Goal: Information Seeking & Learning: Compare options

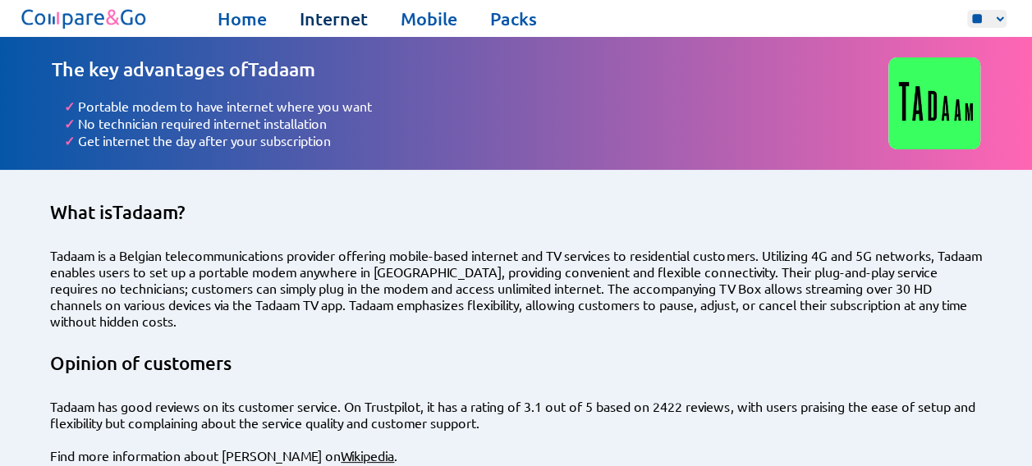
click at [335, 23] on link "Internet" at bounding box center [334, 18] width 68 height 23
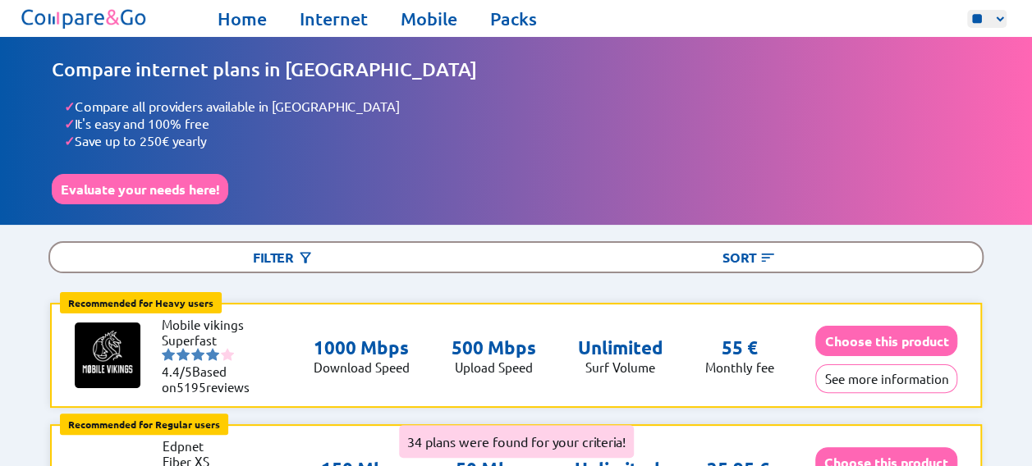
scroll to position [110, 0]
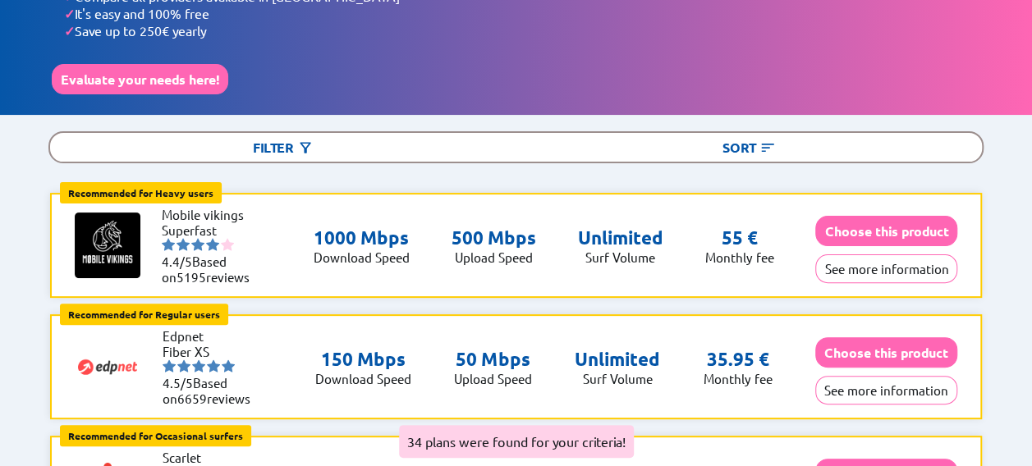
click at [413, 150] on div "Filter" at bounding box center [282, 147] width 465 height 29
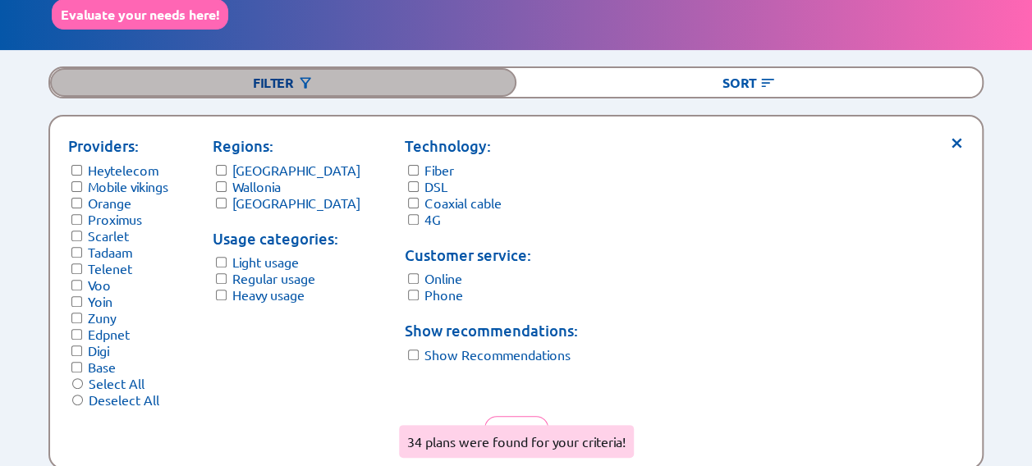
scroll to position [176, 0]
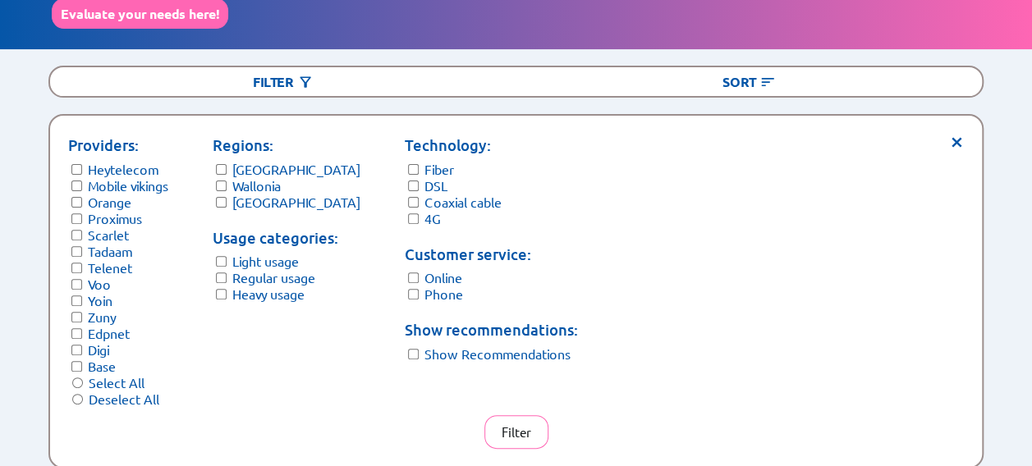
click at [248, 163] on label "[GEOGRAPHIC_DATA]" at bounding box center [296, 169] width 128 height 16
click at [256, 168] on label "[GEOGRAPHIC_DATA]" at bounding box center [296, 169] width 128 height 16
click at [261, 172] on label "[GEOGRAPHIC_DATA]" at bounding box center [296, 169] width 128 height 16
click at [245, 177] on label "Wallonia" at bounding box center [256, 185] width 48 height 16
drag, startPoint x: 119, startPoint y: 177, endPoint x: 103, endPoint y: 200, distance: 27.8
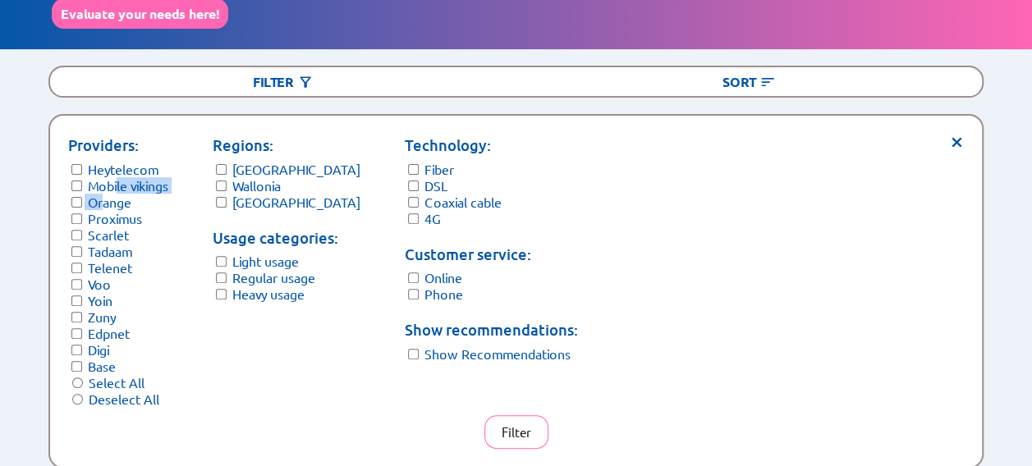
click at [103, 200] on form "Providers: Heytelecom Mobile vikings Orange Proximus Scarlet Tadaam Telenet Voo…" at bounding box center [118, 270] width 100 height 273
click at [103, 200] on label "Orange" at bounding box center [110, 202] width 44 height 16
click at [116, 177] on label "Mobile vikings" at bounding box center [128, 185] width 80 height 16
click at [141, 163] on label "Heytelecom" at bounding box center [123, 169] width 71 height 16
click at [103, 230] on label "Scarlet" at bounding box center [108, 235] width 41 height 16
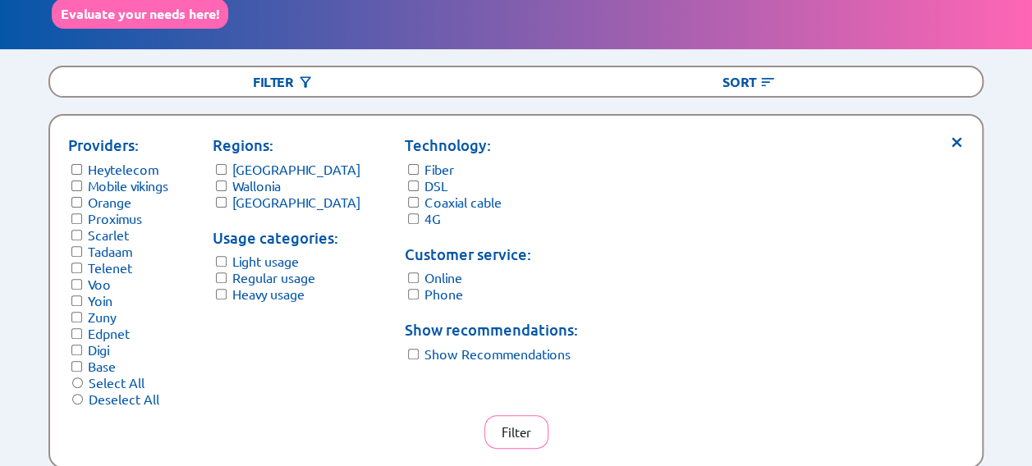
click at [94, 259] on label "Telenet" at bounding box center [110, 267] width 44 height 16
click at [100, 276] on label "Voo" at bounding box center [99, 284] width 23 height 16
click at [98, 297] on label "Yoin" at bounding box center [100, 300] width 25 height 16
click at [100, 309] on label "Zuny" at bounding box center [102, 317] width 28 height 16
click at [100, 341] on label "Digi" at bounding box center [98, 349] width 21 height 16
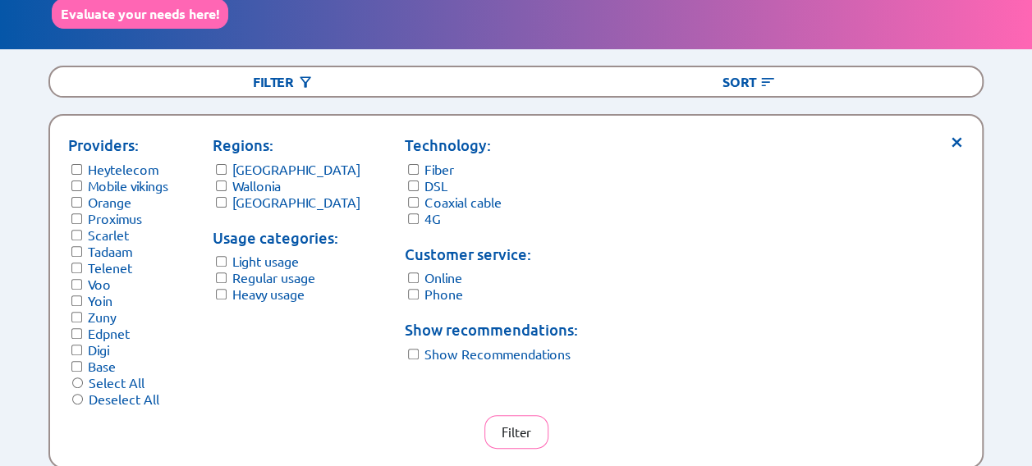
click at [100, 358] on label "Base" at bounding box center [102, 366] width 28 height 16
click at [411, 299] on div "Technology: Fiber DSL Coaxial cable 4G Customer service: Online Phone Show reco…" at bounding box center [491, 270] width 173 height 273
click at [424, 181] on label "DSL" at bounding box center [435, 185] width 23 height 16
click at [424, 194] on label "Coaxial cable" at bounding box center [462, 202] width 77 height 16
click at [409, 205] on form "Technology: Fiber DSL Coaxial cable 4G" at bounding box center [491, 180] width 173 height 93
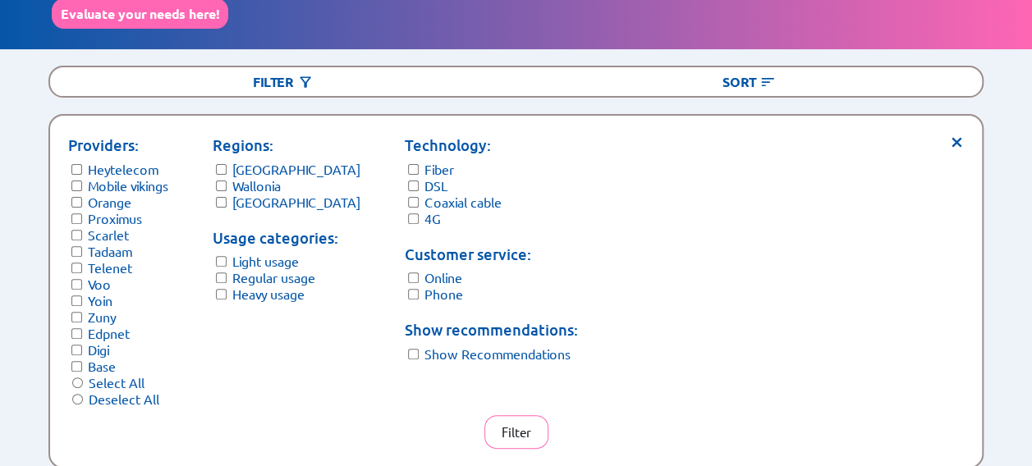
click at [265, 271] on label "Regular usage" at bounding box center [273, 277] width 83 height 16
click at [253, 262] on label "Light usage" at bounding box center [265, 261] width 66 height 16
click at [520, 427] on button "Filter" at bounding box center [516, 432] width 64 height 34
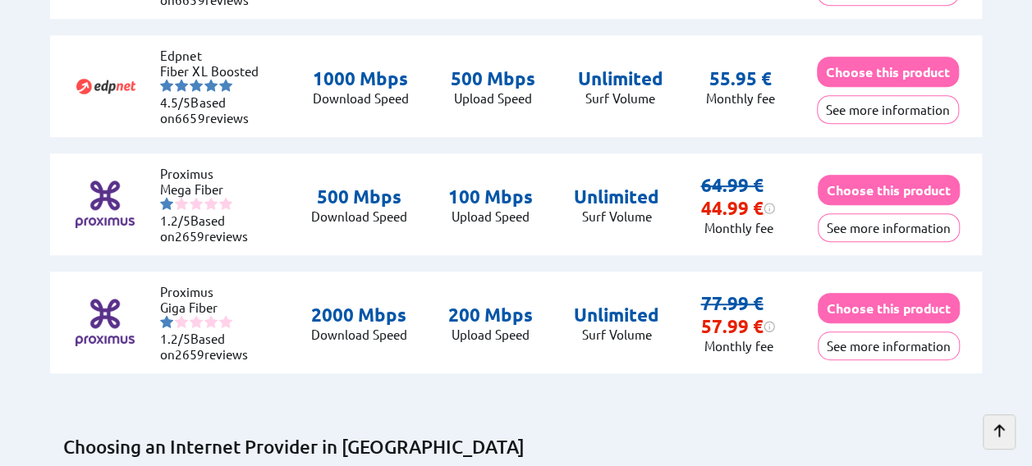
scroll to position [386, 0]
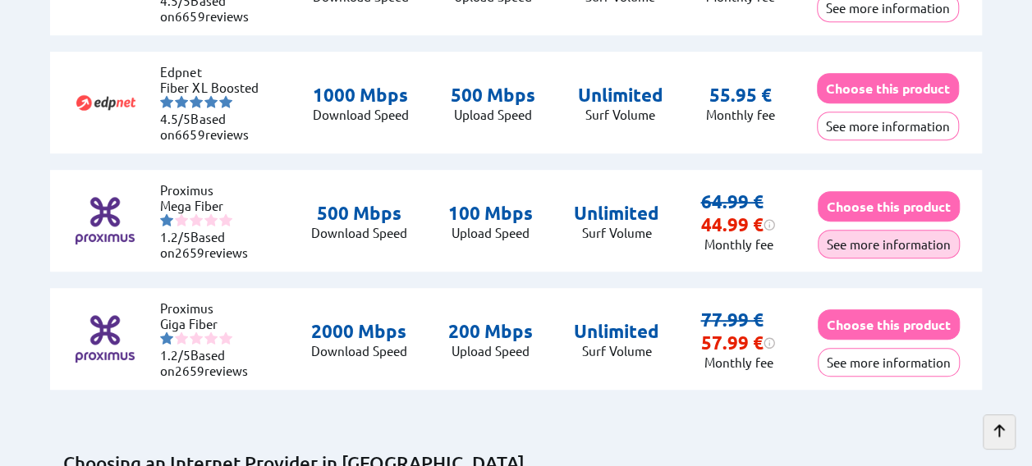
click at [883, 241] on button "See more information" at bounding box center [889, 244] width 142 height 29
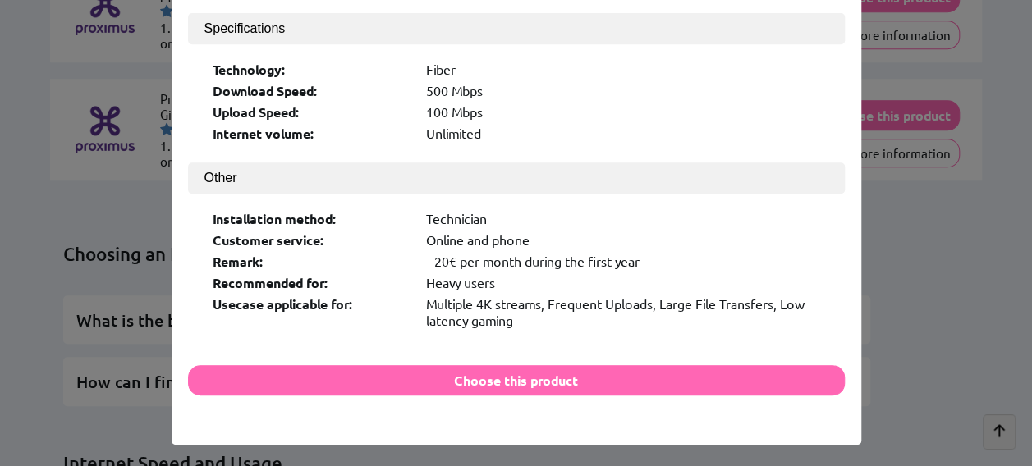
scroll to position [601, 0]
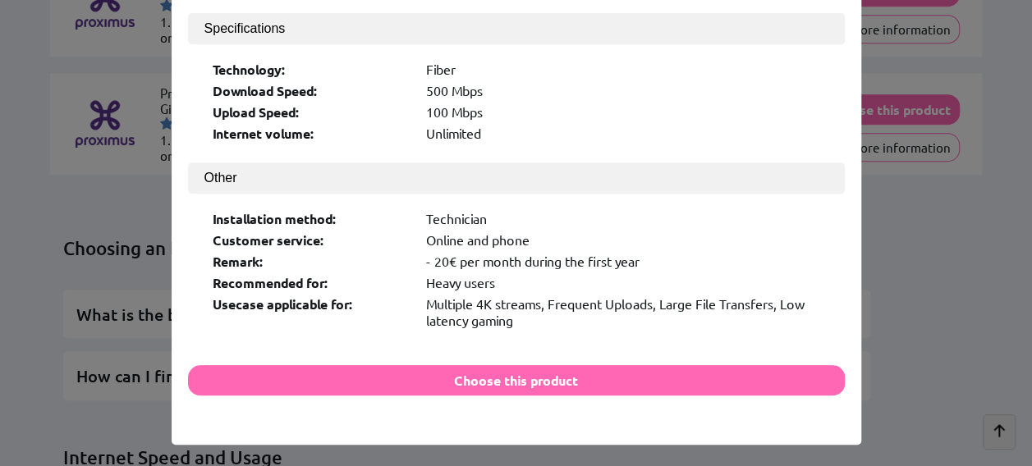
click at [964, 260] on div "× Logo: Product Name: Mega Fiber Provider Name: Proximus Score: 1.2/5 Pricing P…" at bounding box center [516, 233] width 1032 height 466
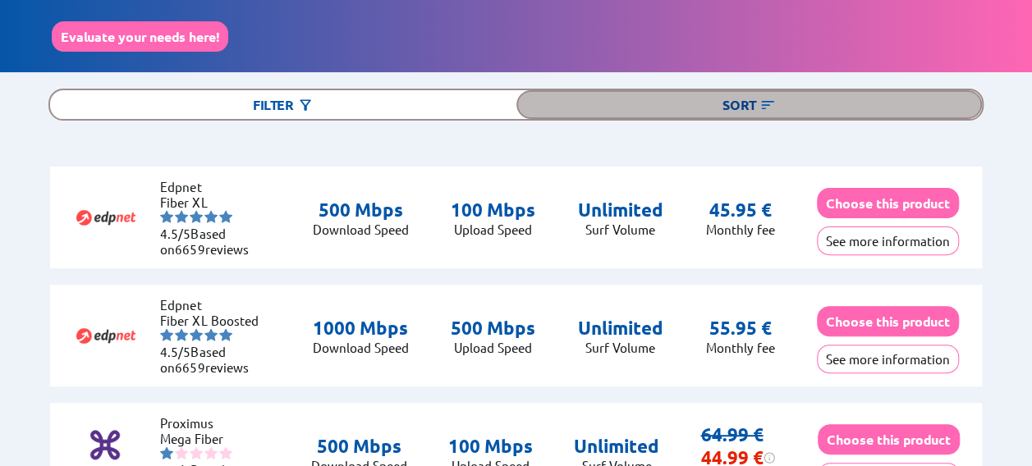
scroll to position [155, 0]
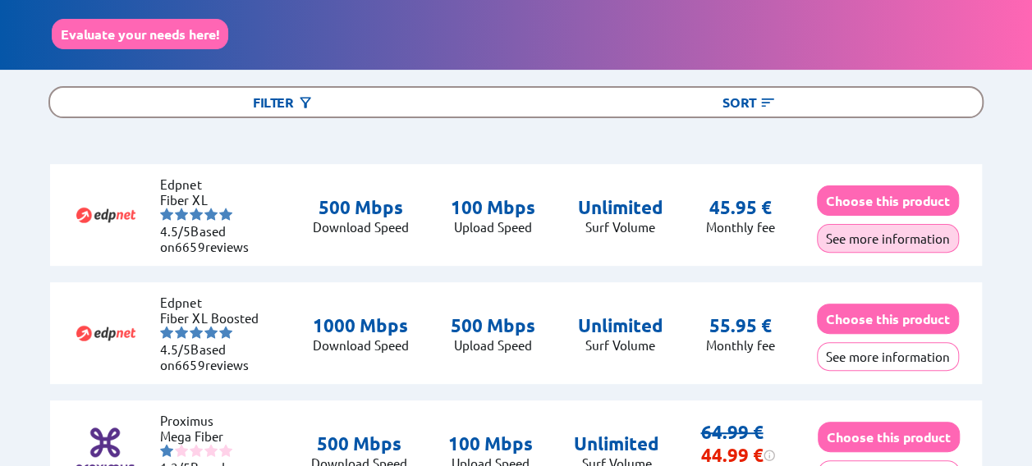
click at [887, 236] on button "See more information" at bounding box center [888, 238] width 142 height 29
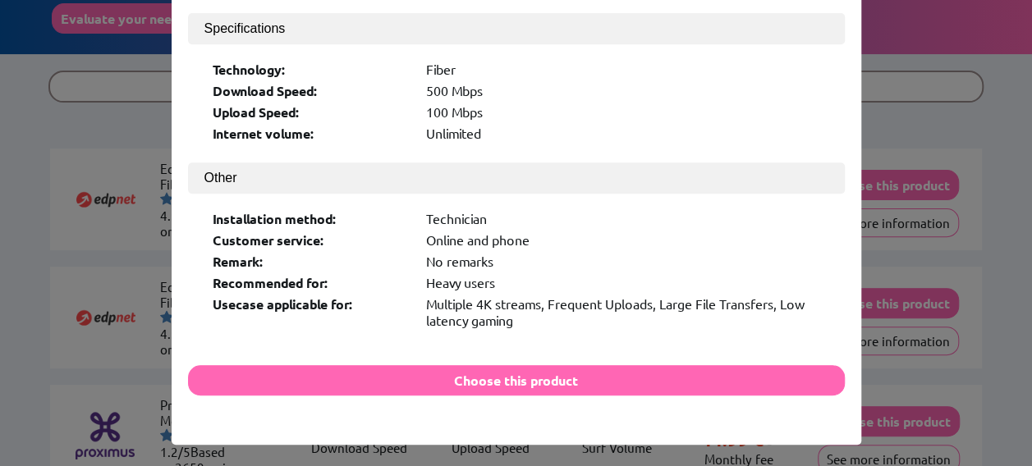
scroll to position [172, 0]
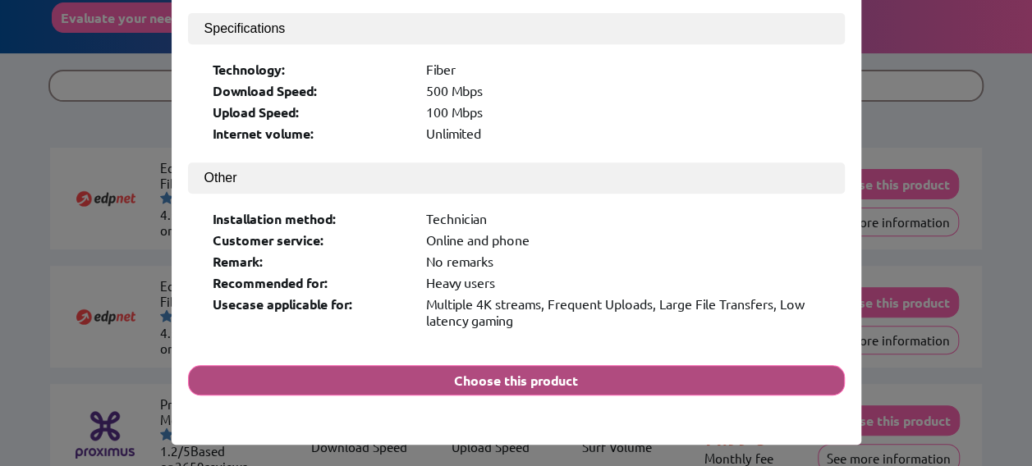
click at [551, 365] on button "Choose this product" at bounding box center [516, 380] width 657 height 30
